Goal: Register for event/course

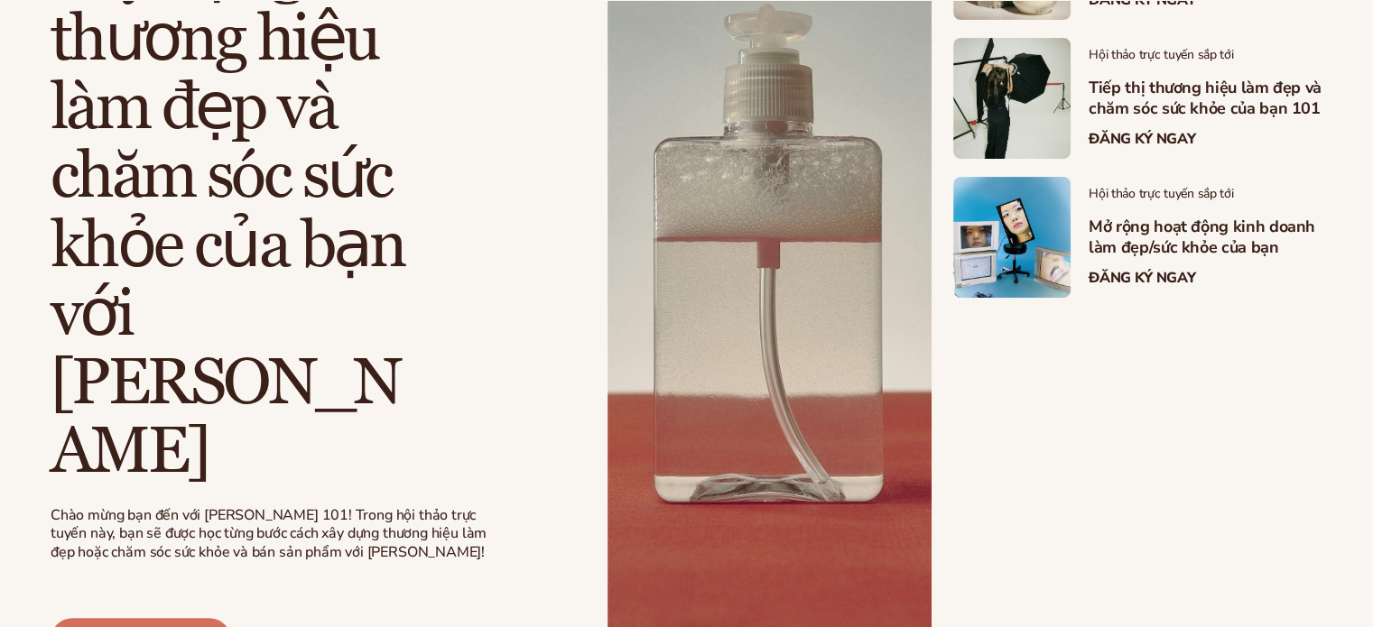
scroll to position [632, 0]
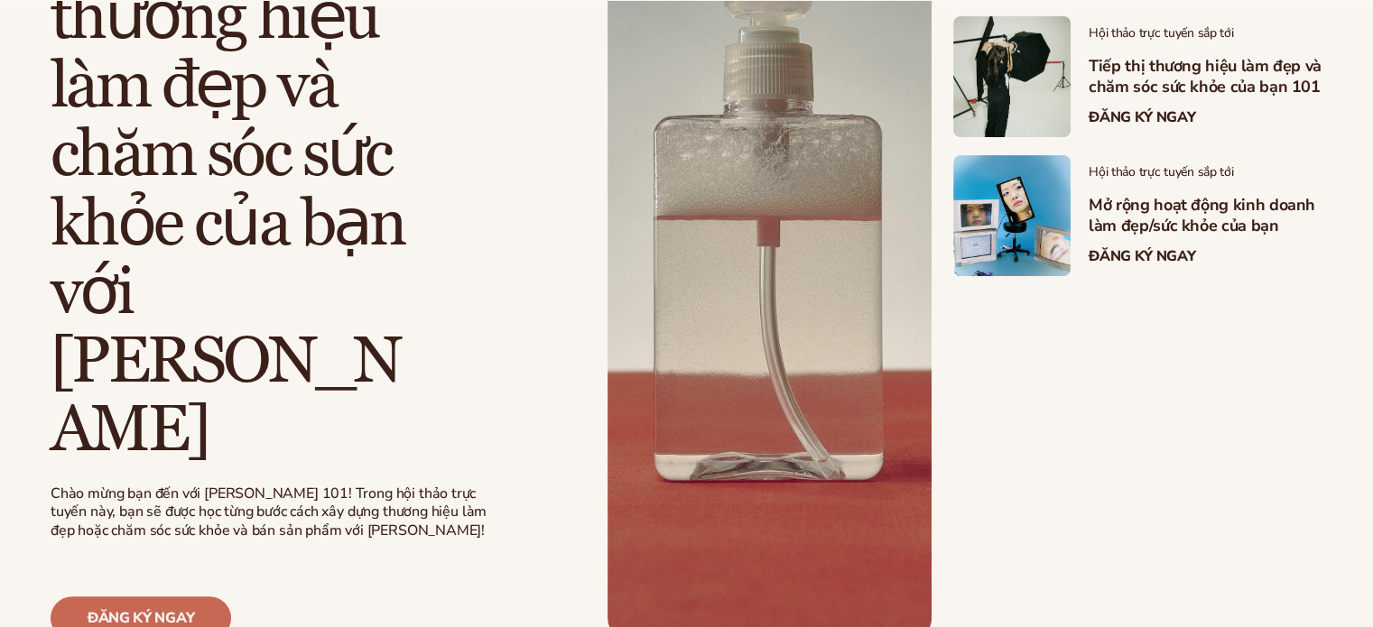
click at [98, 608] on font "Đăng ký ngay" at bounding box center [141, 618] width 107 height 20
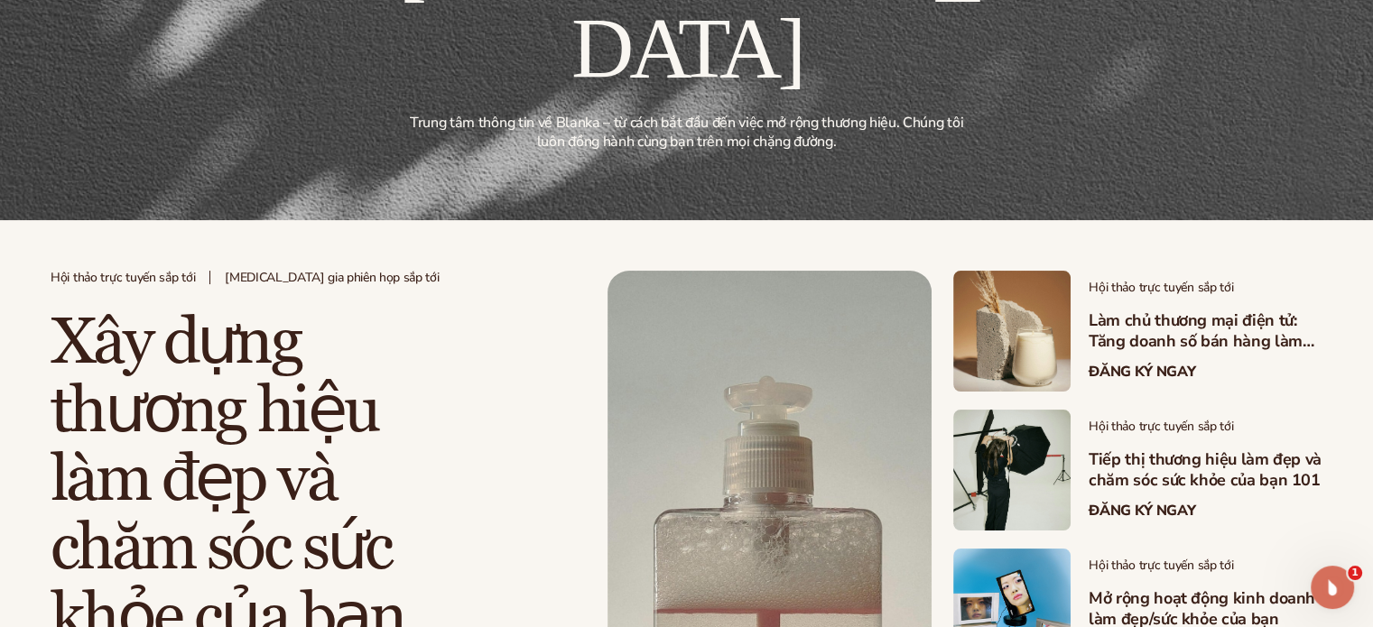
scroll to position [0, 0]
